Goal: Communication & Community: Answer question/provide support

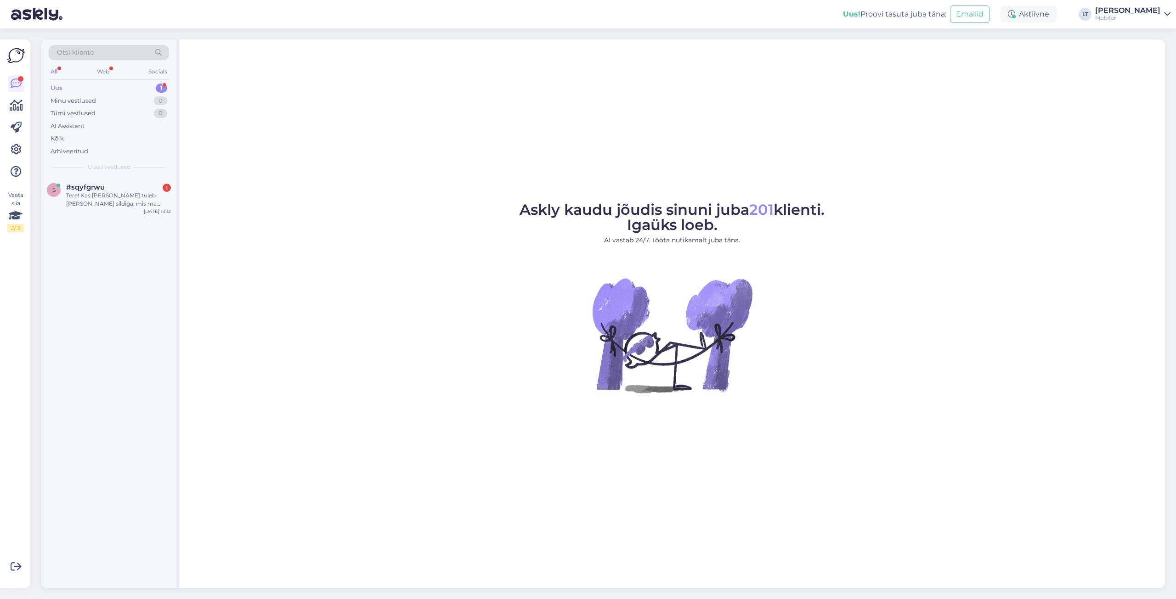
click at [72, 86] on div "Uus 1" at bounding box center [109, 88] width 120 height 13
click at [70, 97] on div "Minu vestlused" at bounding box center [73, 100] width 45 height 9
click at [57, 84] on div "Uus" at bounding box center [56, 88] width 11 height 9
click at [109, 202] on div "Tere! Kas [PERSON_NAME] tuleb [PERSON_NAME] sildiga, mis ma infos panin "bus si…" at bounding box center [118, 200] width 105 height 17
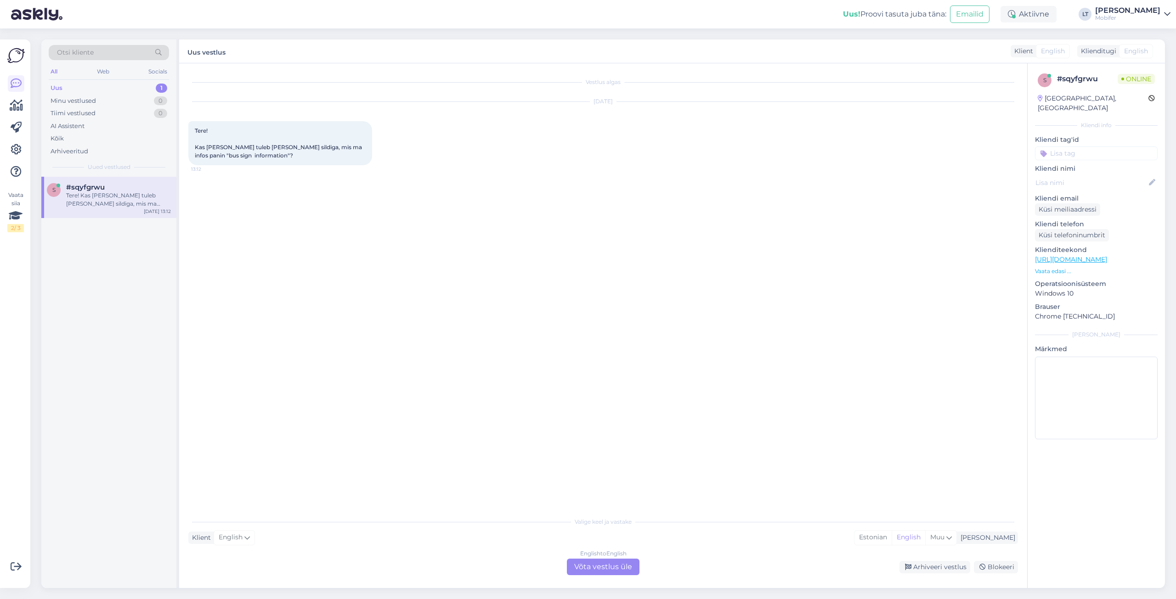
click at [596, 564] on div "English to English Võta vestlus üle" at bounding box center [603, 567] width 73 height 17
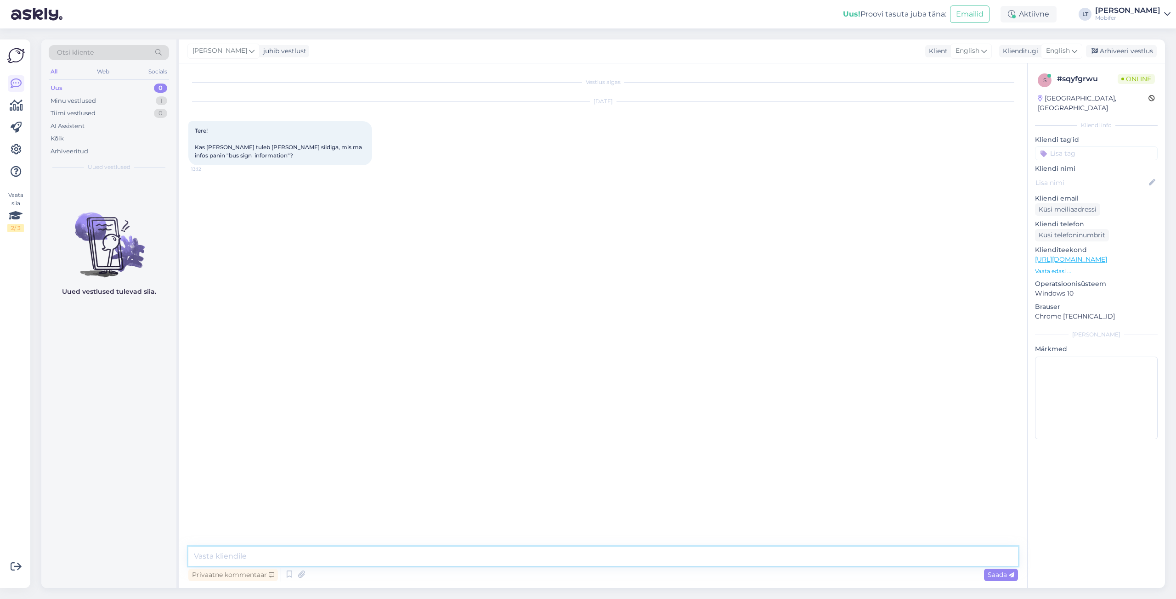
click at [263, 554] on textarea at bounding box center [602, 556] width 829 height 19
type textarea "Tere! Võin igaks juhuks üle kontrollida, kuid põhimõtteliselt peaks tulema."
type textarea "M"
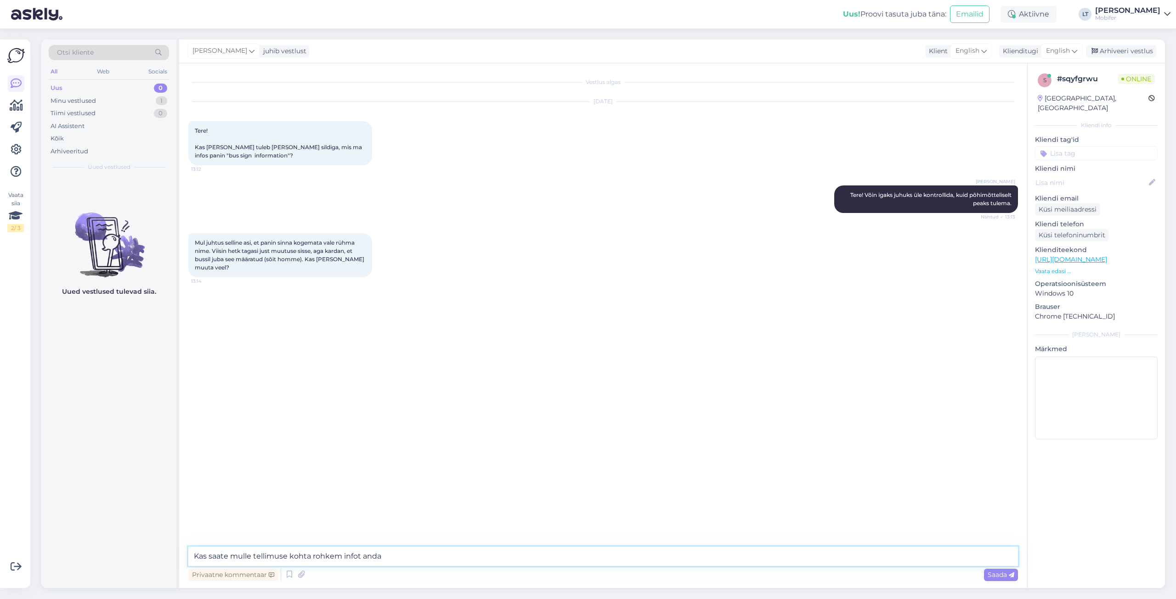
type textarea "Kas saate mulle tellimuse kohta rohkem infot anda?"
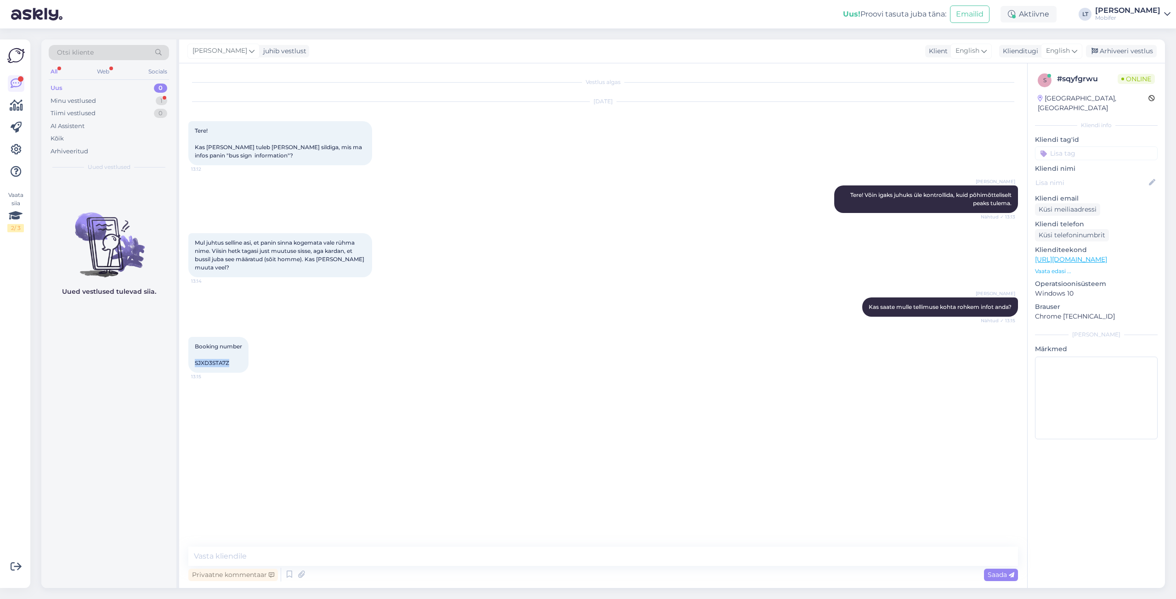
drag, startPoint x: 232, startPoint y: 363, endPoint x: 194, endPoint y: 362, distance: 38.1
click at [194, 362] on div "Booking number SJXD3STA7Z 13:15" at bounding box center [218, 355] width 60 height 36
copy span "SJXD3STA7Z"
click at [276, 553] on textarea at bounding box center [602, 556] width 829 height 19
type textarea "Näen, et seal on hetkel märgitud Leevikesed, mis on õige silt?"
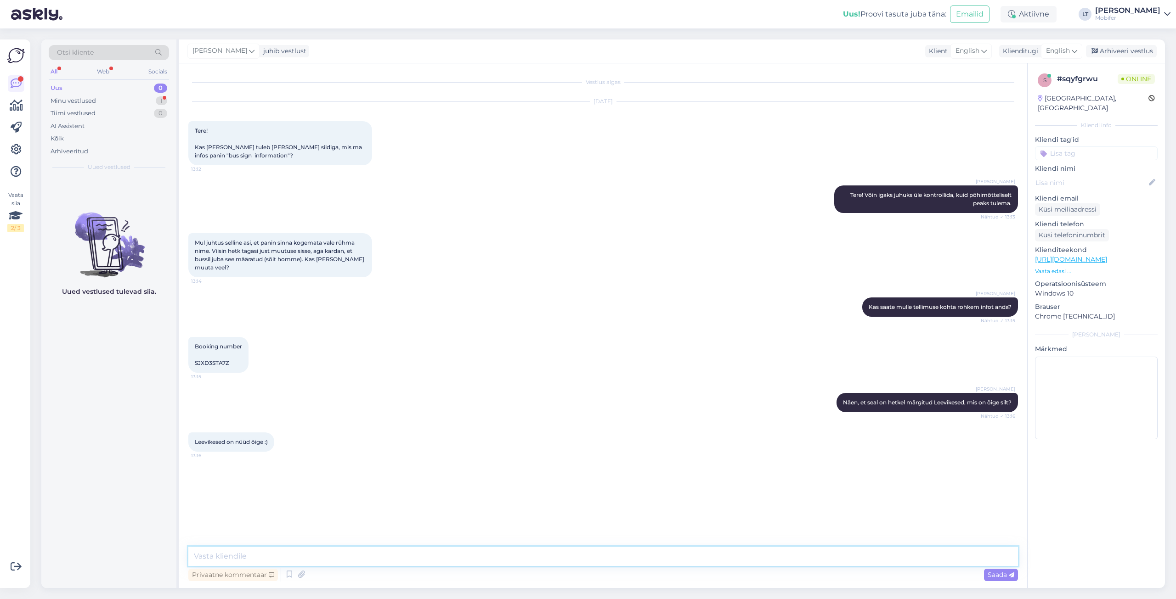
click at [338, 559] on textarea at bounding box center [602, 556] width 829 height 19
click at [305, 560] on textarea at bounding box center [602, 556] width 829 height 19
paste textarea "[PHONE_NUMBER]"
type textarea "Võite kindluse mõttes bussifirmalt [PERSON_NAME] täpsustada, Hansabuss [PHONE_N…"
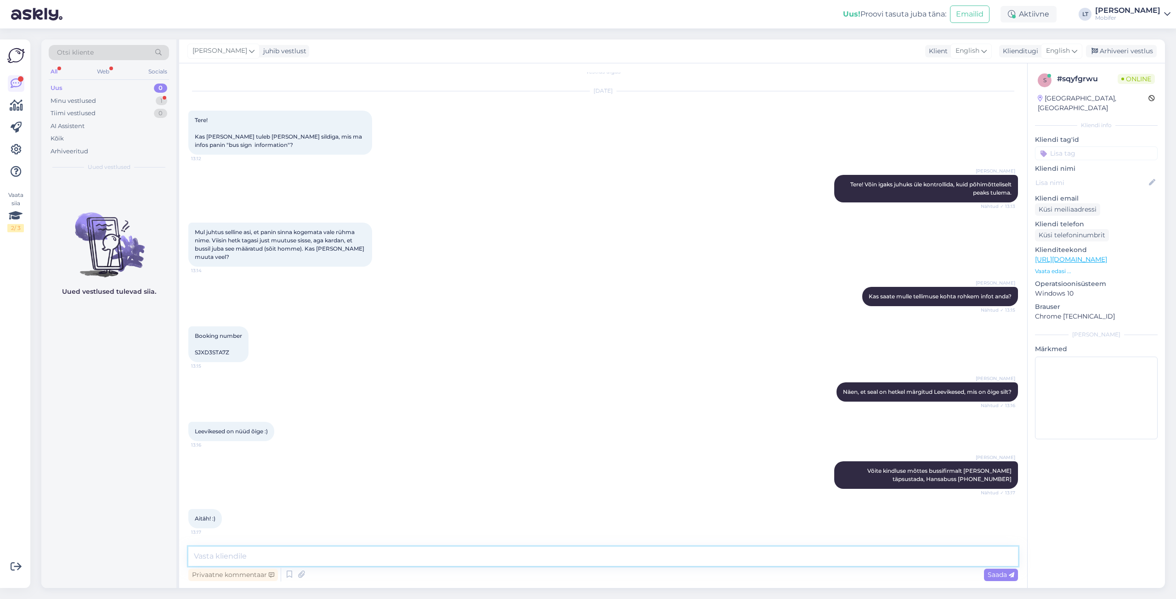
click at [219, 559] on textarea at bounding box center [602, 556] width 829 height 19
type textarea "Aitäh! Ja toredat sõitu!"
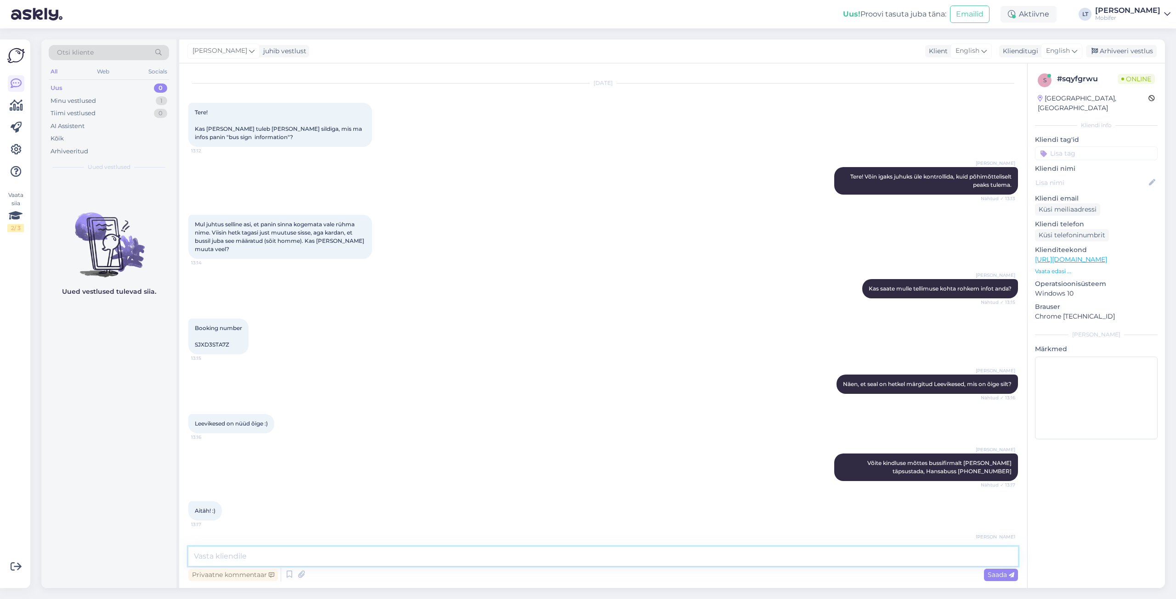
scroll to position [58, 0]
